Goal: Task Accomplishment & Management: Use online tool/utility

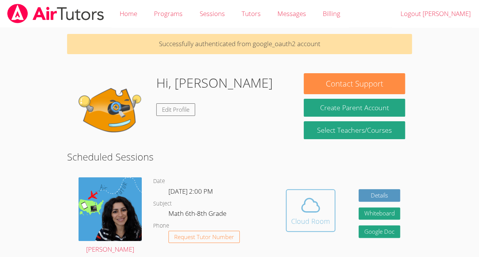
click at [317, 213] on icon at bounding box center [310, 204] width 21 height 21
click at [320, 224] on div "Cloud Room" at bounding box center [310, 221] width 39 height 11
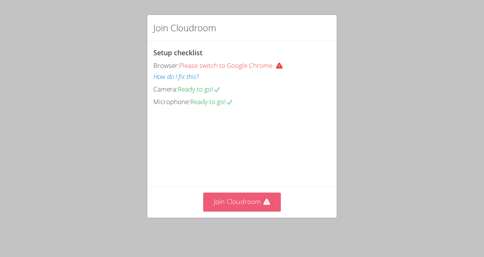
click at [259, 205] on button "Join Cloudroom" at bounding box center [242, 201] width 78 height 19
click at [230, 203] on button "Join Cloudroom" at bounding box center [242, 201] width 78 height 19
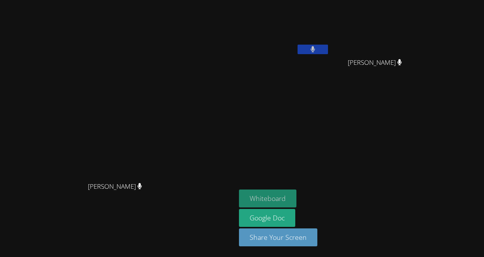
click at [297, 203] on button "Whiteboard" at bounding box center [268, 198] width 58 height 18
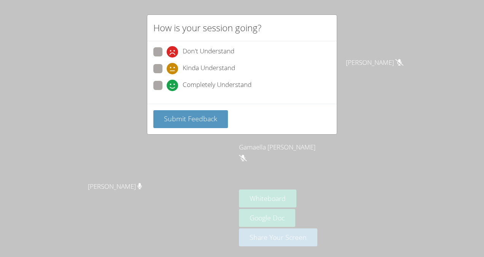
click at [204, 81] on span "Completely Understand" at bounding box center [217, 85] width 69 height 11
click at [173, 81] on input "Completely Understand" at bounding box center [170, 84] width 6 height 6
radio input "true"
click at [205, 118] on span "Submit Feedback" at bounding box center [190, 118] width 53 height 9
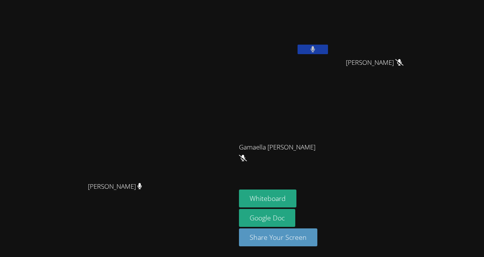
click at [328, 46] on button at bounding box center [313, 50] width 30 height 10
